Goal: Information Seeking & Learning: Check status

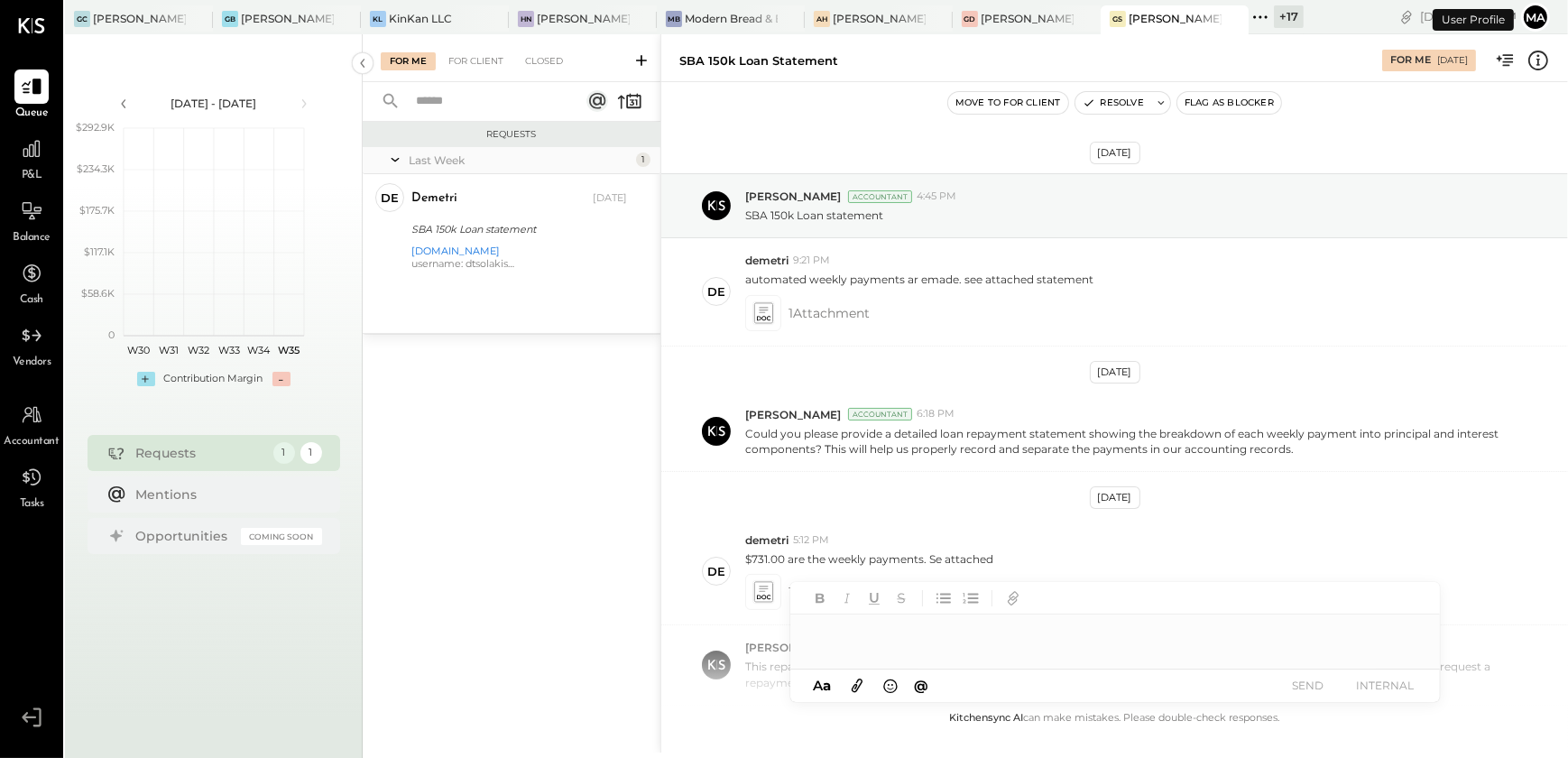
scroll to position [524, 0]
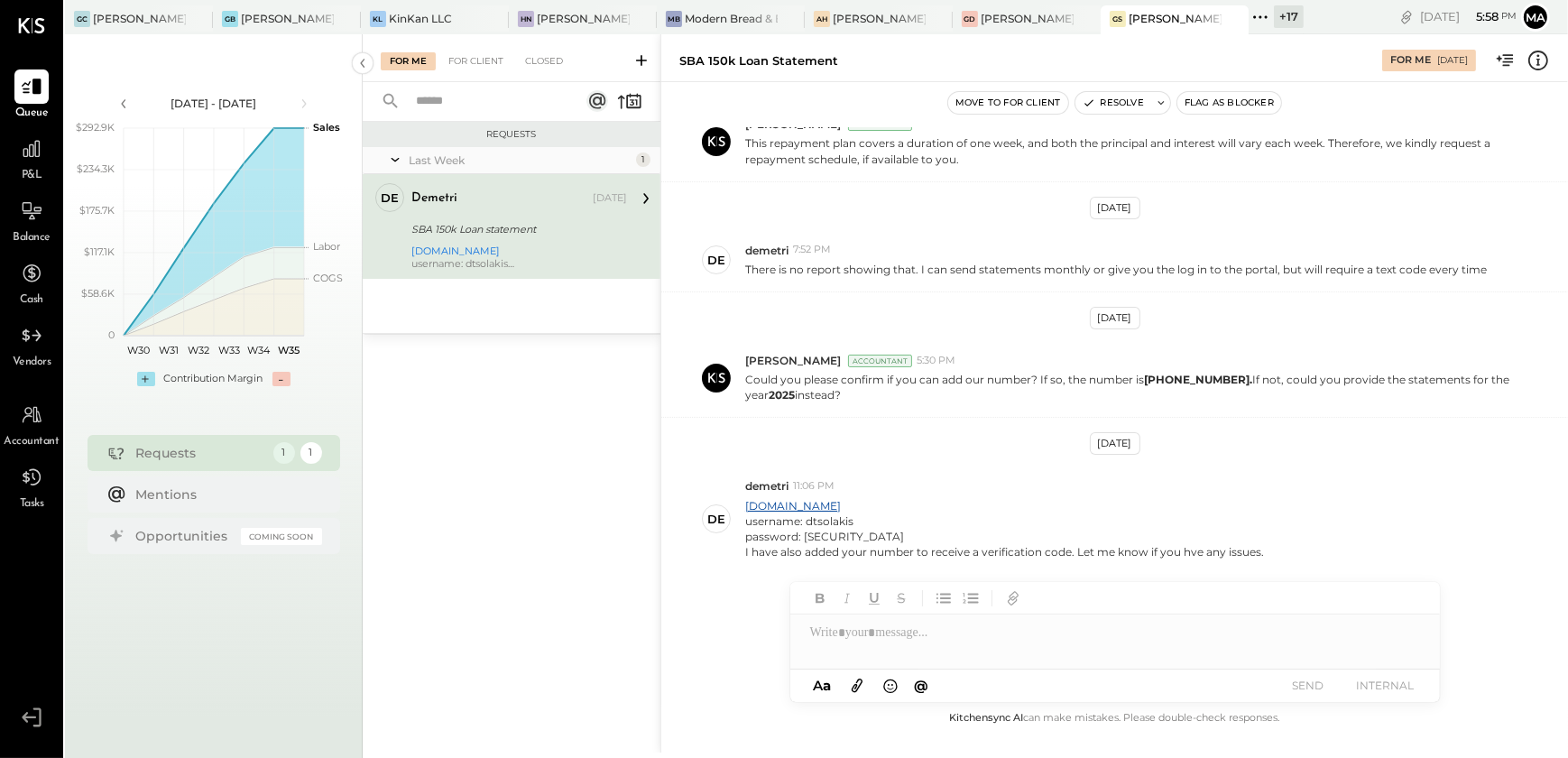
click at [1258, 16] on icon at bounding box center [1260, 18] width 23 height 23
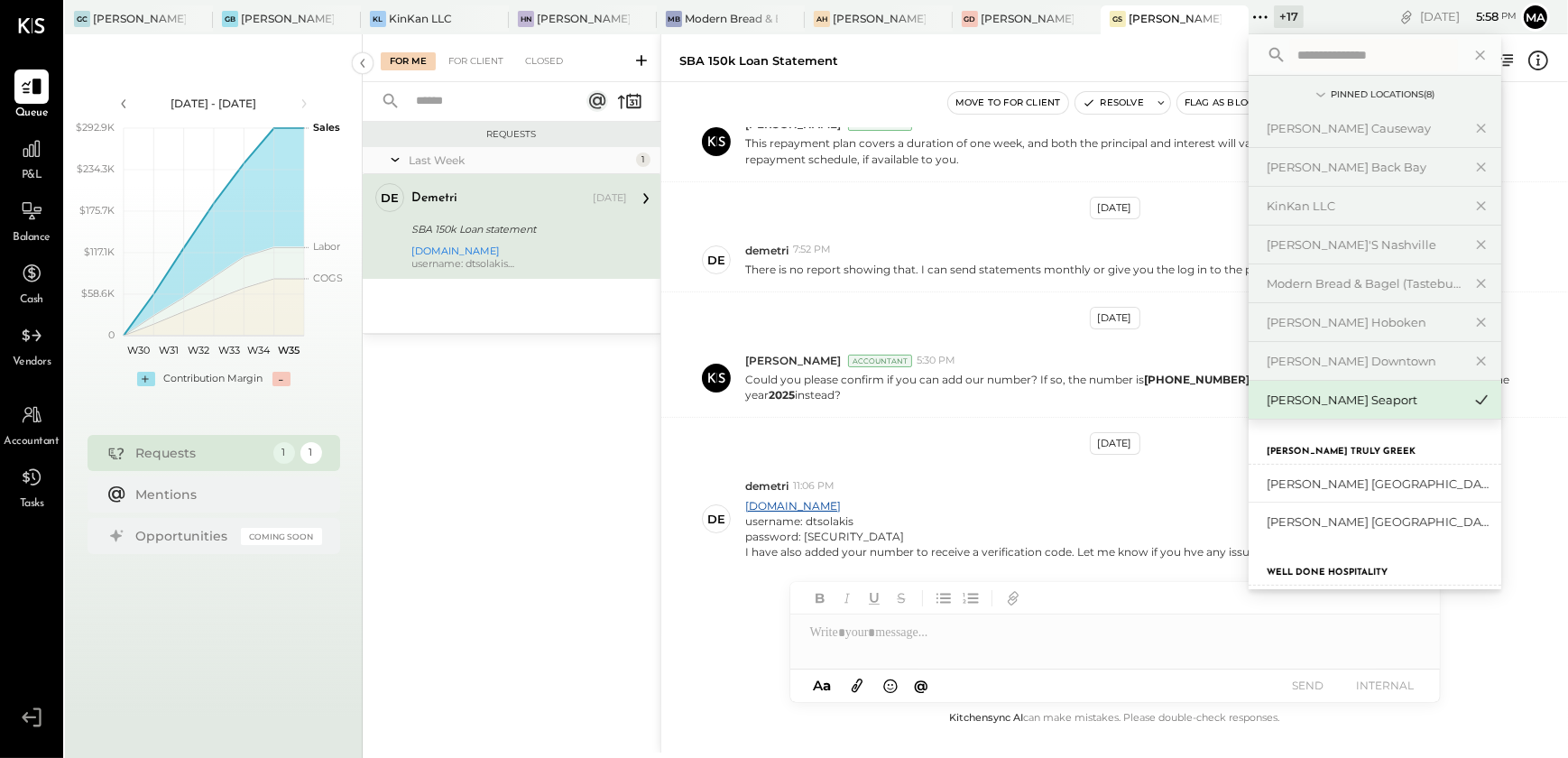
click at [1311, 54] on input "text" at bounding box center [1374, 55] width 168 height 32
type input "***"
click at [1362, 251] on div "[PERSON_NAME]'s Nashville" at bounding box center [1363, 245] width 194 height 18
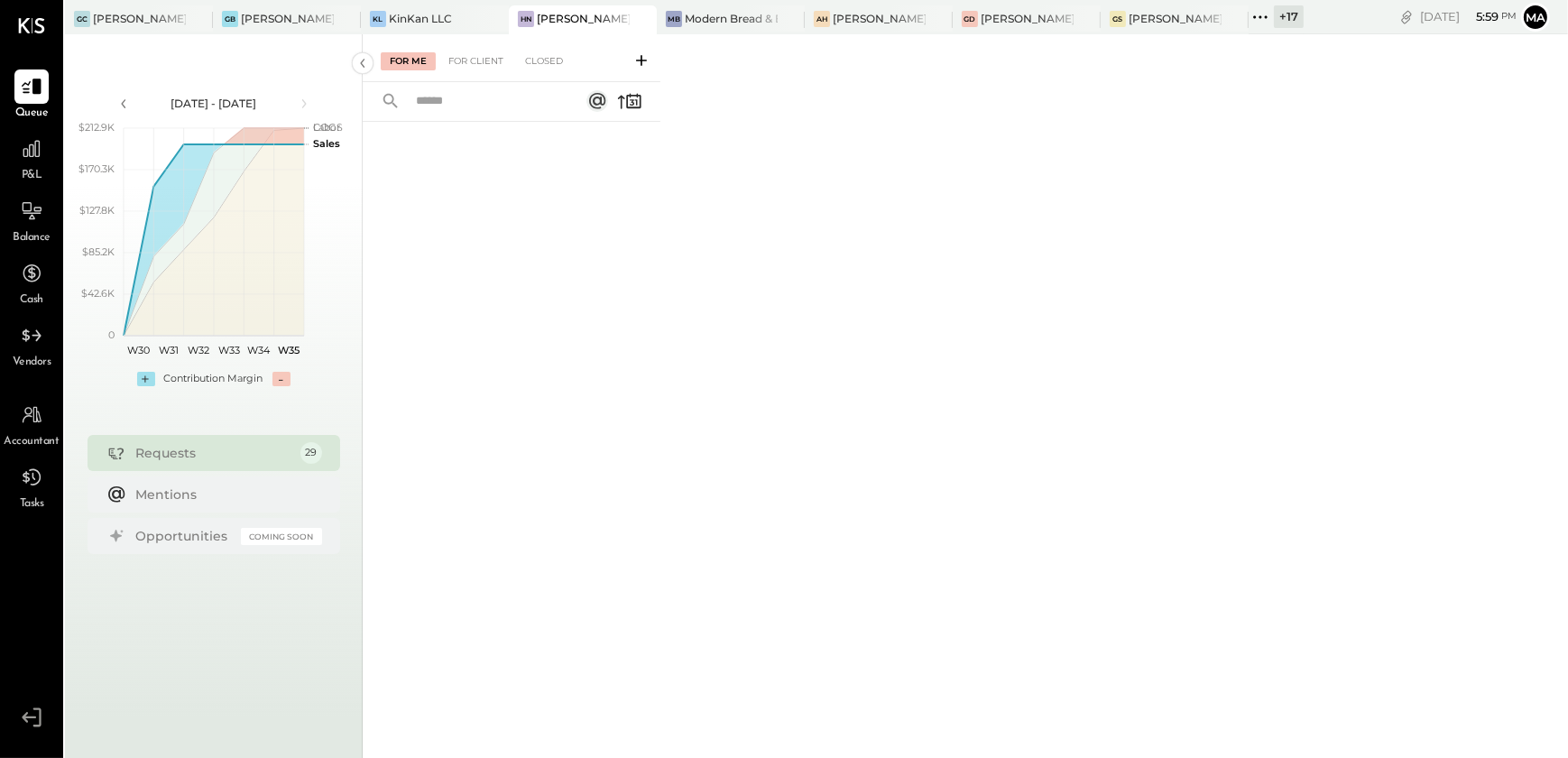
click at [42, 170] on div "P&L" at bounding box center [31, 158] width 34 height 53
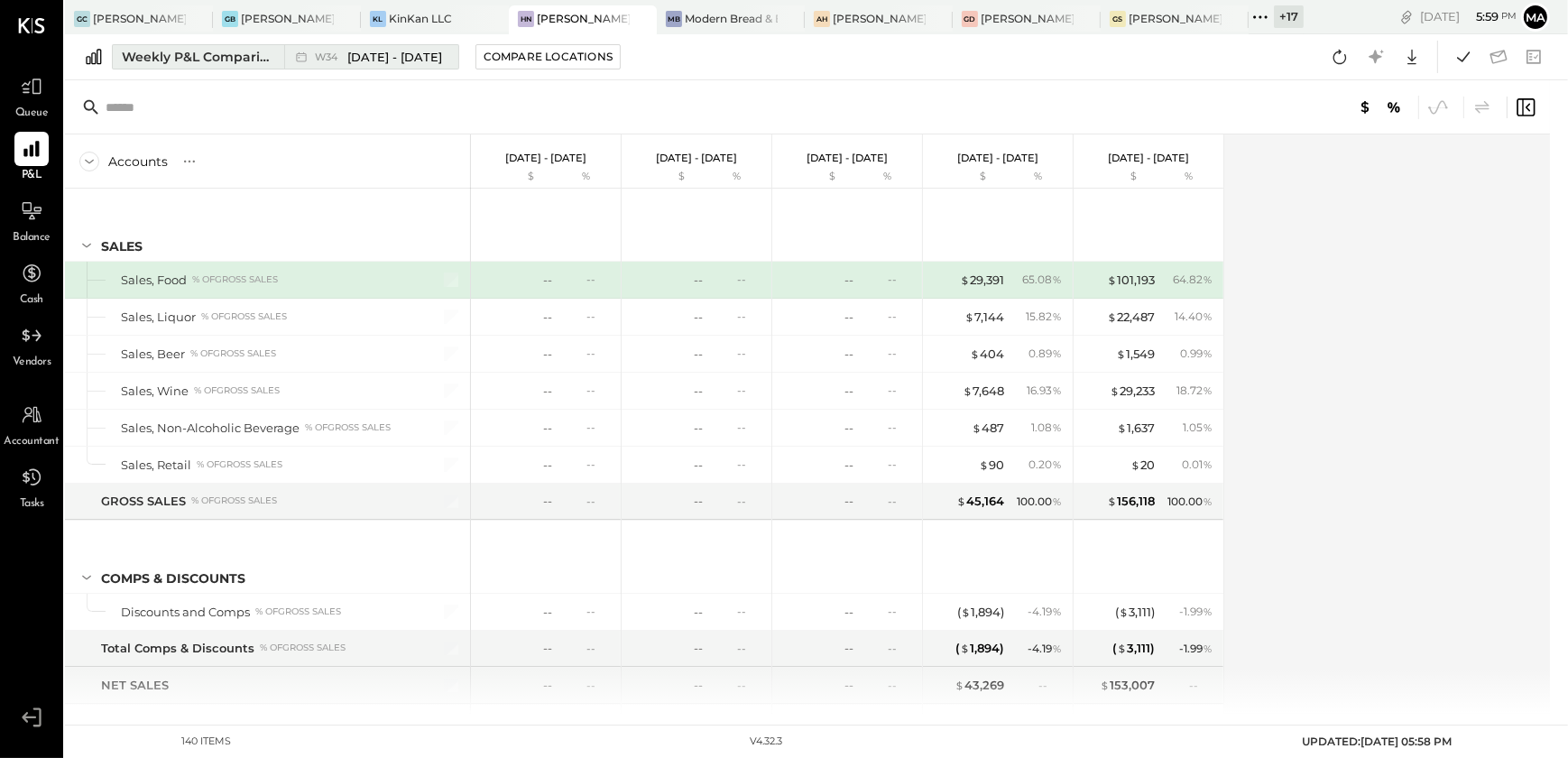
click at [196, 48] on div "Weekly P&L Comparison" at bounding box center [197, 57] width 151 height 18
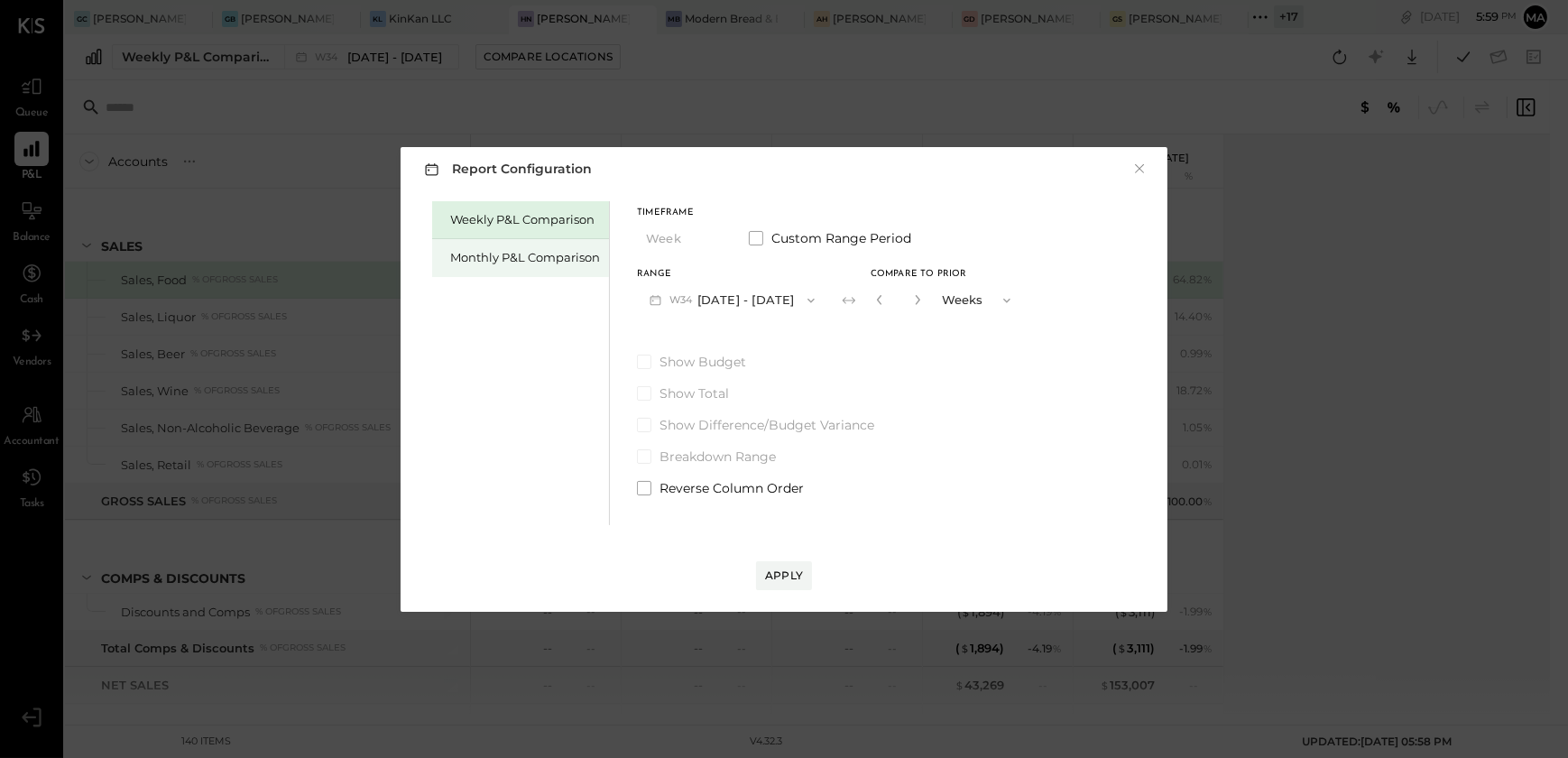
click at [514, 270] on div "Monthly P&L Comparison" at bounding box center [520, 258] width 177 height 38
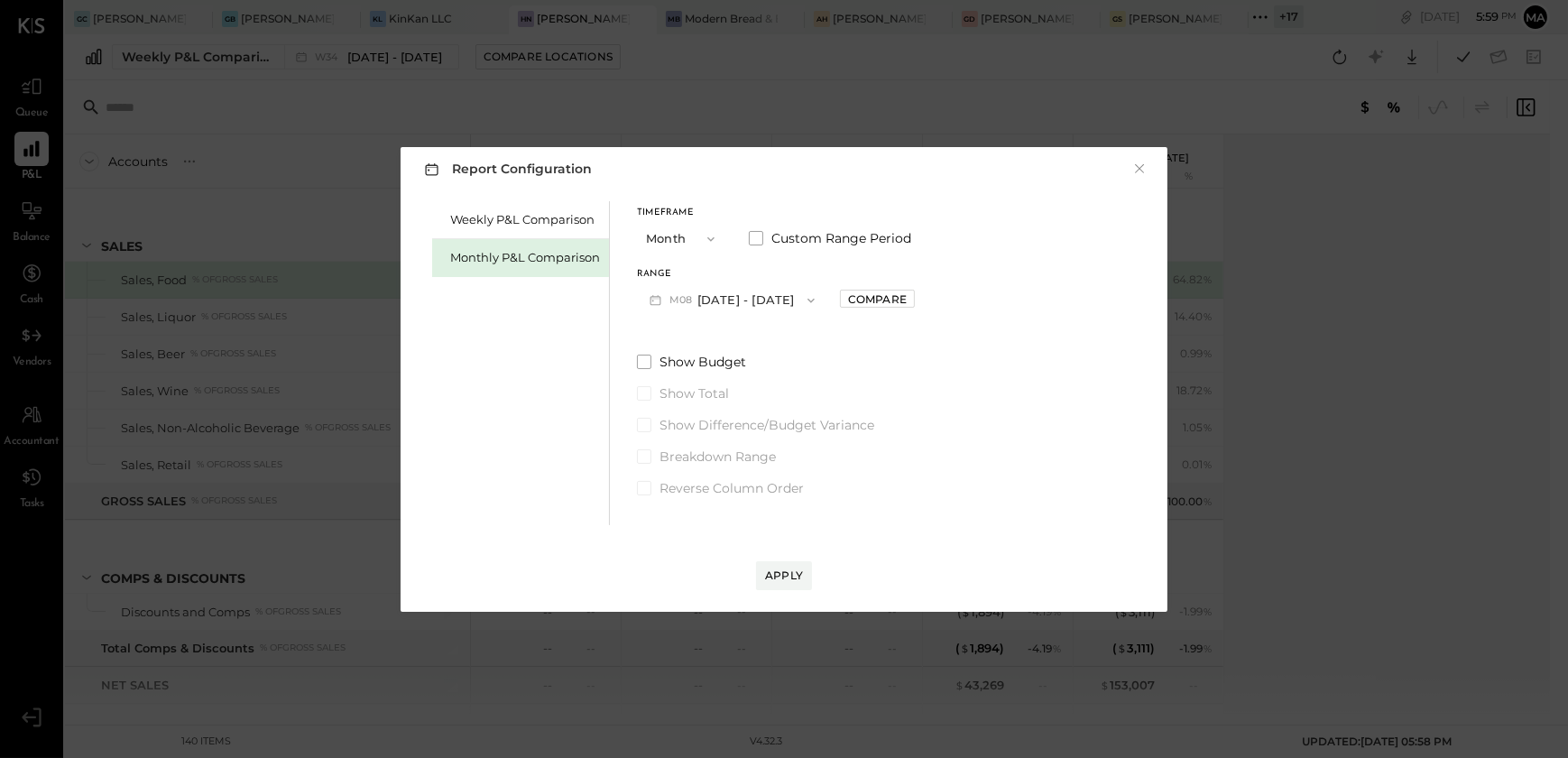
click at [794, 300] on span "button" at bounding box center [806, 300] width 23 height 15
click at [764, 335] on div "M07 [DATE] - [DATE]" at bounding box center [741, 341] width 206 height 38
click at [796, 568] on div "Apply" at bounding box center [784, 575] width 38 height 16
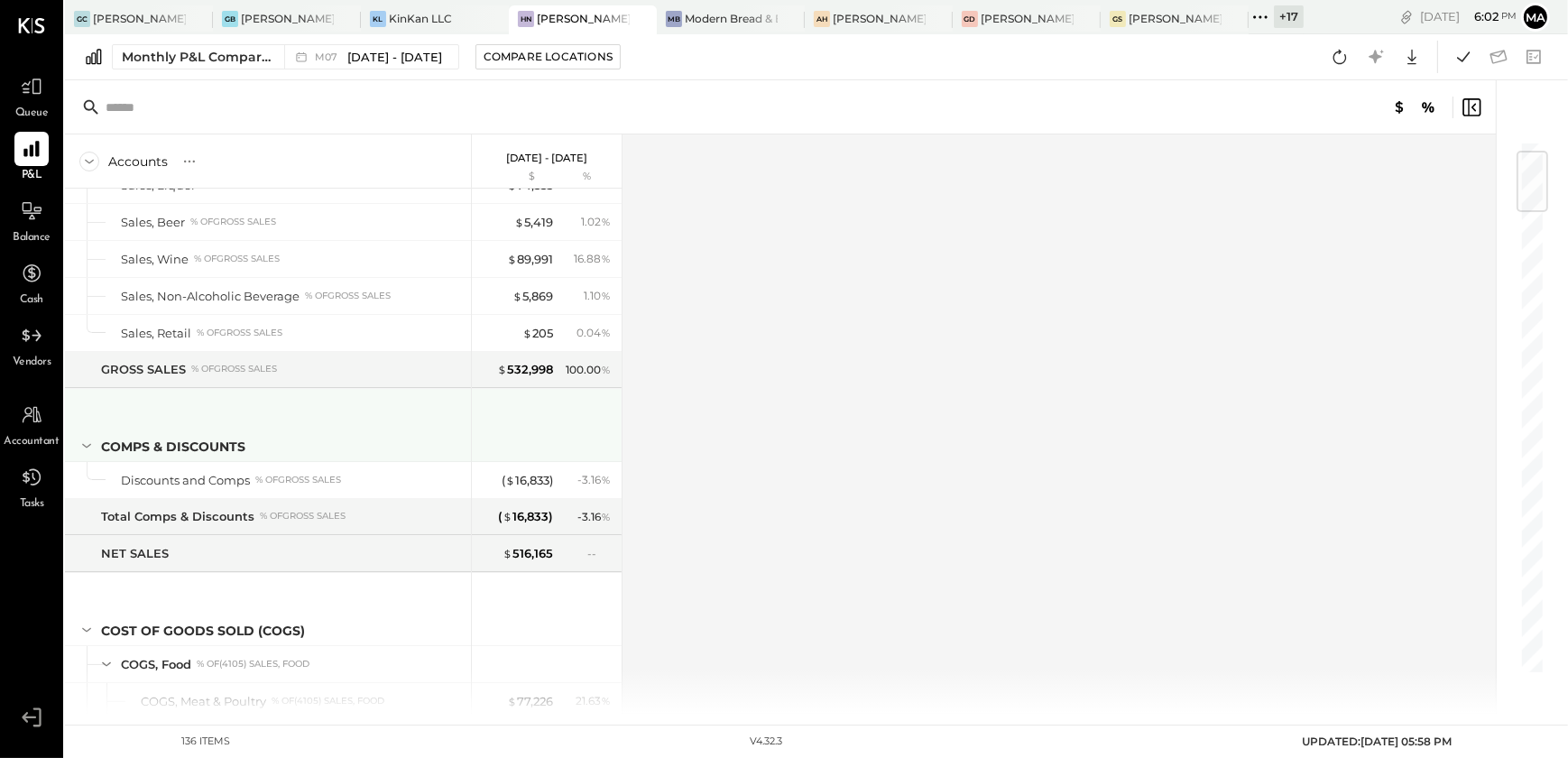
scroll to position [62, 0]
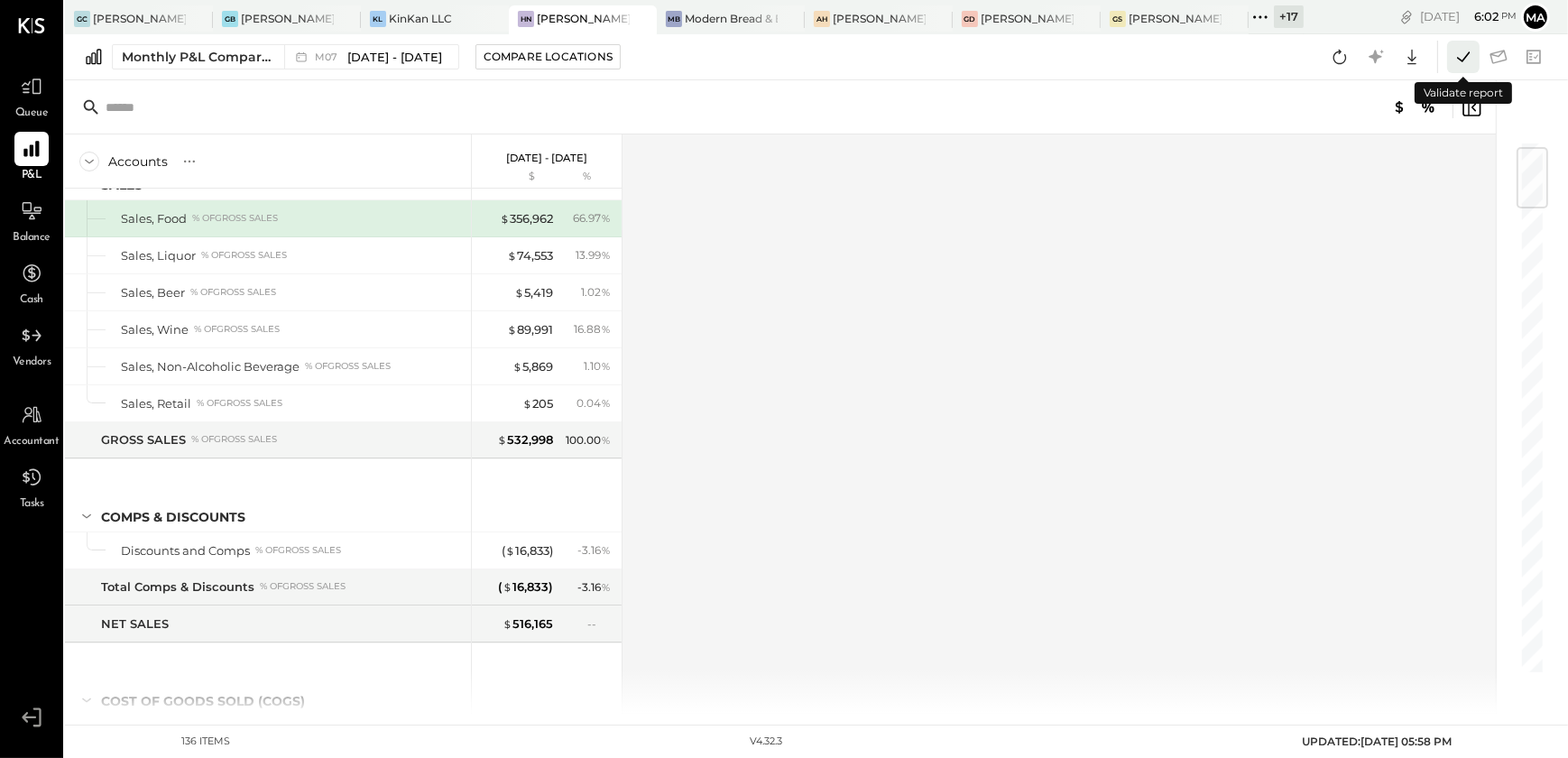
click at [1469, 63] on icon at bounding box center [1463, 57] width 23 height 23
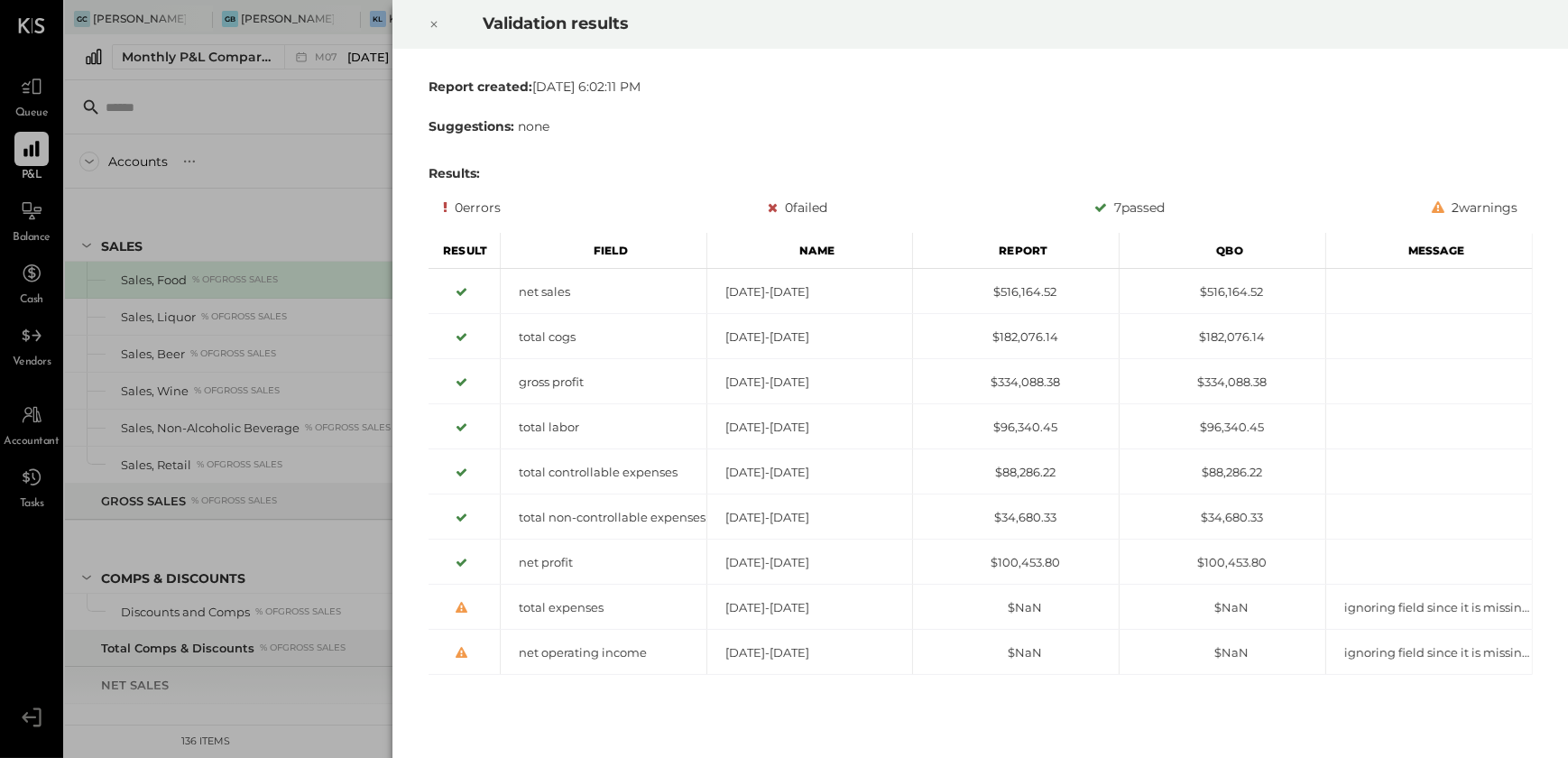
click at [432, 18] on icon at bounding box center [434, 24] width 11 height 21
